Goal: Information Seeking & Learning: Understand process/instructions

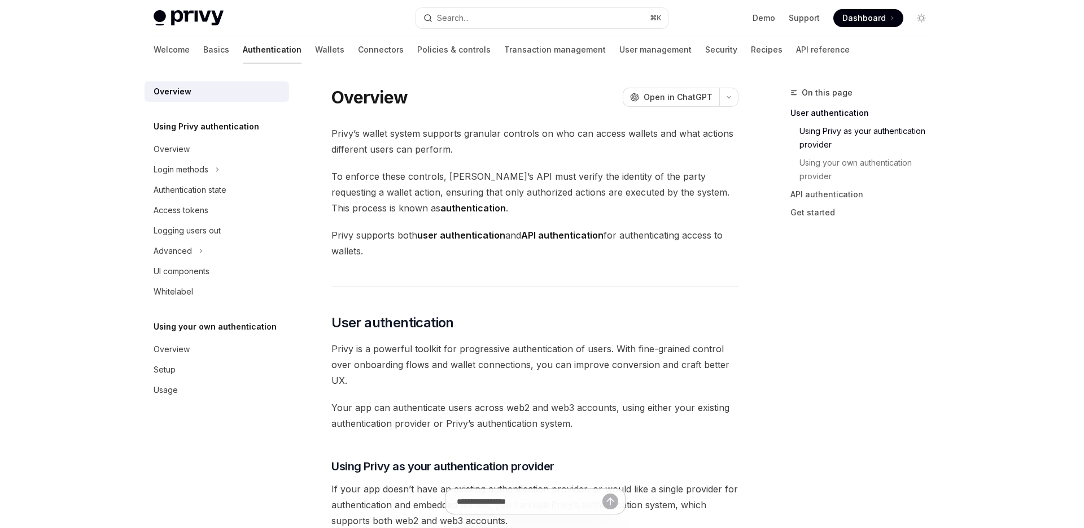
type textarea "*"
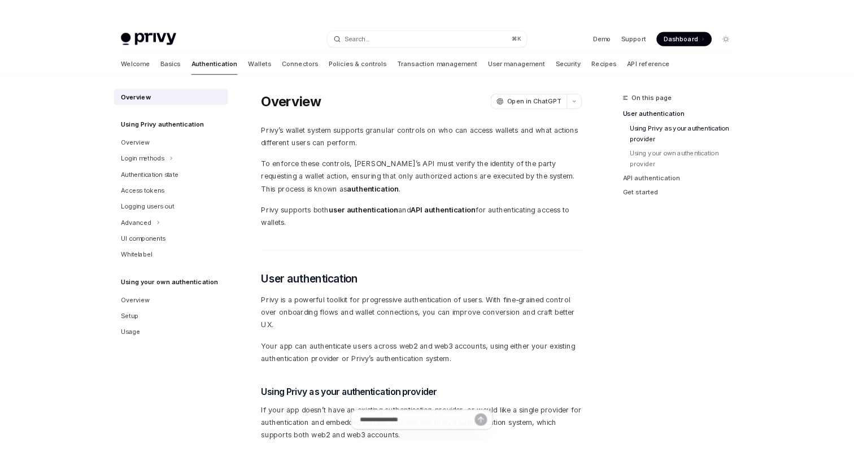
scroll to position [423, 0]
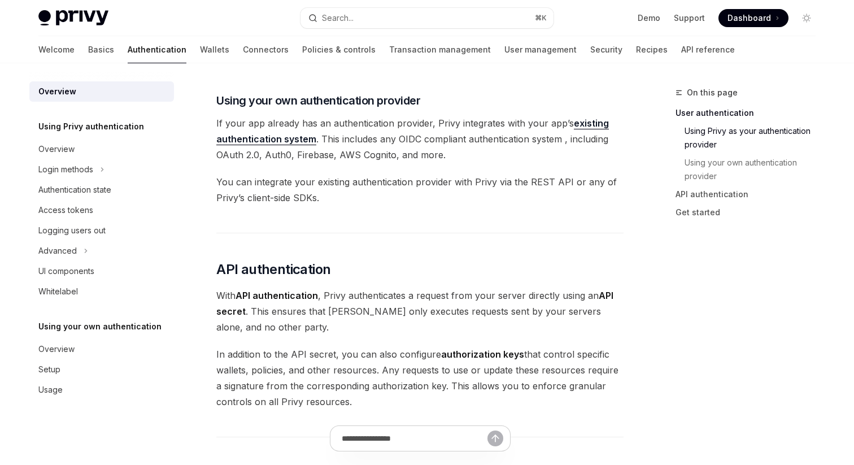
scroll to position [565, 0]
click at [287, 141] on link "existing authentication system" at bounding box center [412, 130] width 393 height 28
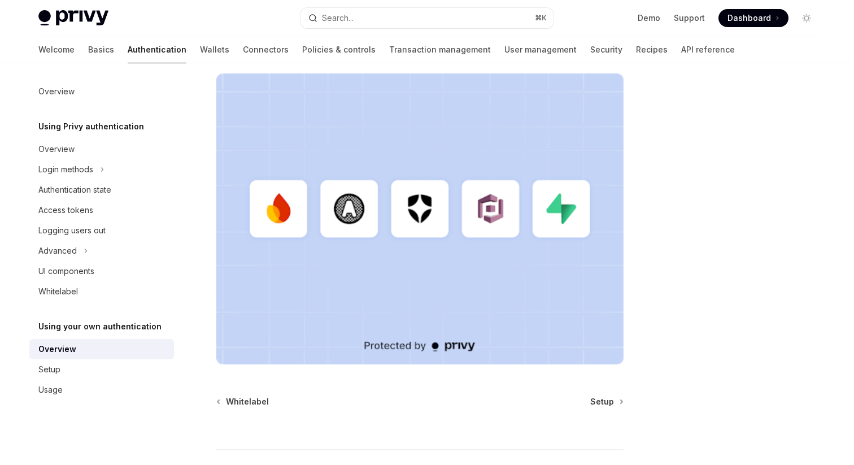
scroll to position [354, 0]
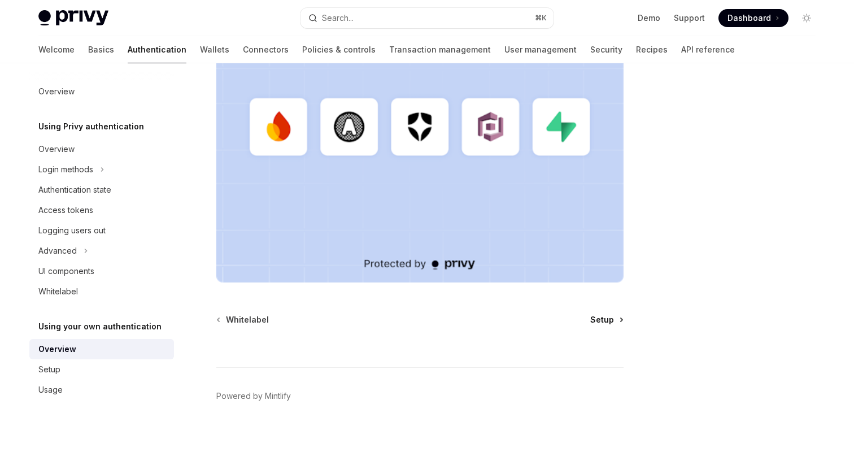
click at [602, 317] on span "Setup" at bounding box center [602, 319] width 24 height 11
type textarea "*"
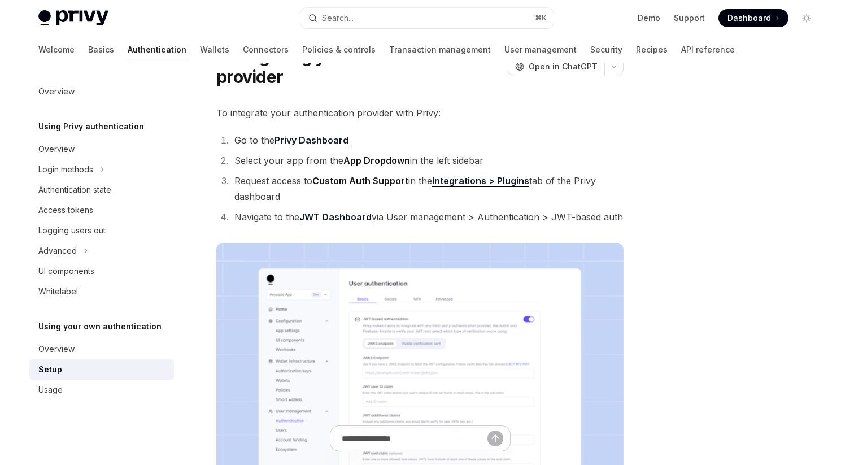
scroll to position [57, 0]
